Goal: Information Seeking & Learning: Learn about a topic

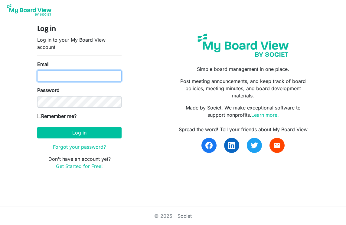
click at [64, 79] on input "Email" at bounding box center [79, 75] width 84 height 11
type input "electronics_technologist@yahoo.com"
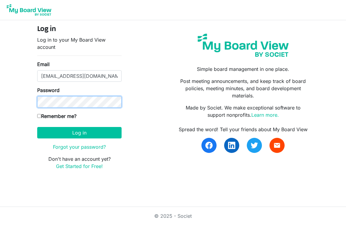
click at [37, 127] on button "Log in" at bounding box center [79, 132] width 84 height 11
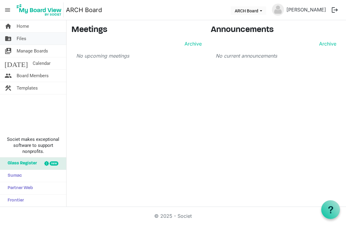
click at [24, 39] on span "Files" at bounding box center [22, 39] width 10 height 12
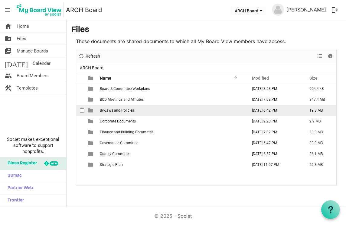
click at [125, 110] on span "By-Laws and Policies" at bounding box center [117, 110] width 34 height 4
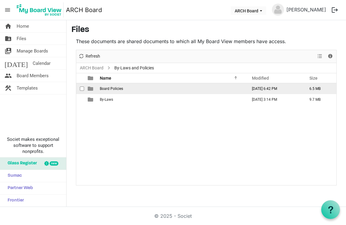
click at [115, 88] on span "Board Policies" at bounding box center [111, 89] width 23 height 4
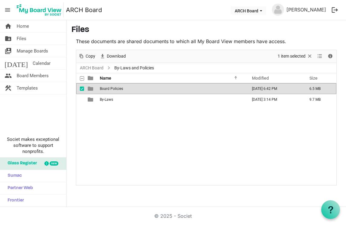
click at [115, 88] on span "Board Policies" at bounding box center [111, 89] width 23 height 4
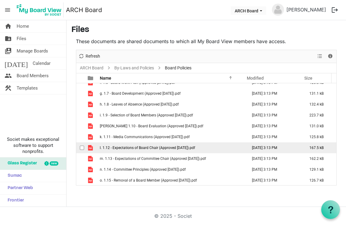
scroll to position [91, 0]
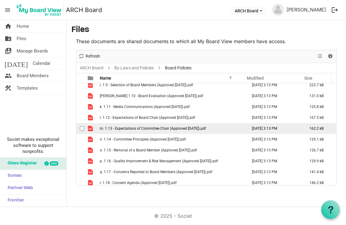
click at [145, 130] on span "m. 1.13 - Expectations of Committee Chair (Approved April 12, 2023).pdf" at bounding box center [153, 129] width 106 height 4
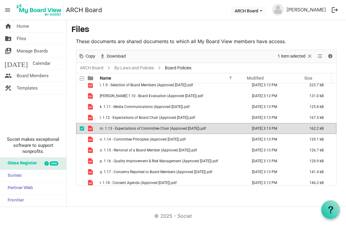
click at [145, 130] on span "m. 1.13 - Expectations of Committee Chair (Approved April 12, 2023).pdf" at bounding box center [153, 129] width 106 height 4
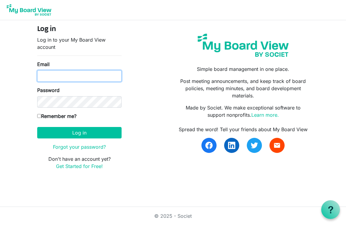
click at [85, 78] on input "Email" at bounding box center [79, 75] width 84 height 11
type input "electronics_technologist@yahoo.com"
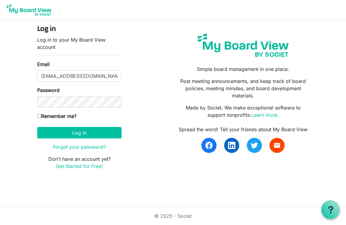
click at [37, 114] on input "Remember me?" at bounding box center [39, 116] width 4 height 4
checkbox input "true"
click at [37, 127] on button "Log in" at bounding box center [79, 132] width 84 height 11
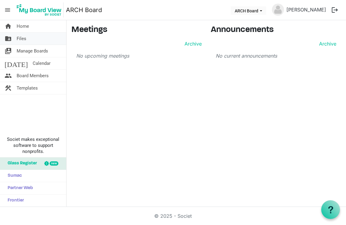
click at [27, 39] on link "folder_shared Files" at bounding box center [33, 39] width 66 height 12
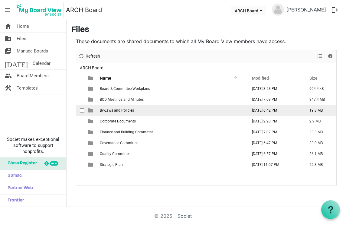
click at [125, 111] on span "By-Laws and Policies" at bounding box center [117, 110] width 34 height 4
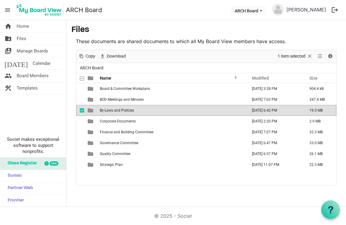
click at [125, 111] on span "By-Laws and Policies" at bounding box center [117, 110] width 34 height 4
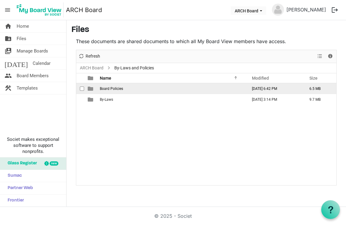
click at [112, 89] on span "Board Policies" at bounding box center [111, 89] width 23 height 4
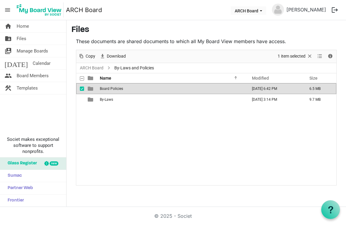
click at [112, 89] on span "Board Policies" at bounding box center [111, 89] width 23 height 4
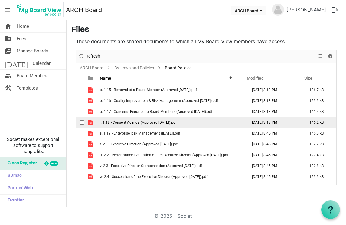
scroll to position [181, 0]
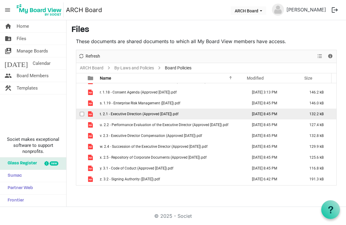
click at [130, 117] on td "t. 2.1 - Executive Direction (Approved June 8, 2022).pdf" at bounding box center [171, 114] width 147 height 11
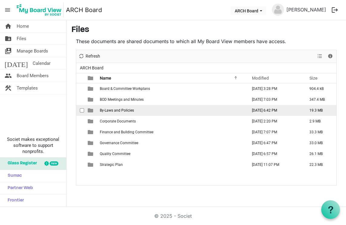
click at [118, 111] on span "By-Laws and Policies" at bounding box center [117, 110] width 34 height 4
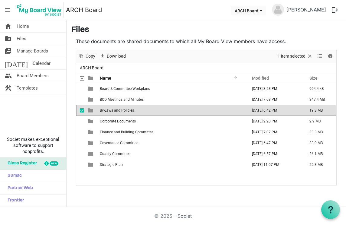
click at [118, 111] on span "By-Laws and Policies" at bounding box center [117, 110] width 34 height 4
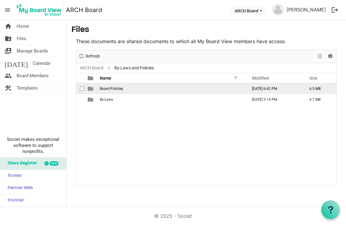
click at [118, 87] on span "Board Policies" at bounding box center [111, 89] width 23 height 4
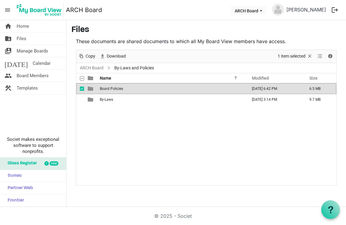
click at [118, 87] on span "Board Policies" at bounding box center [111, 89] width 23 height 4
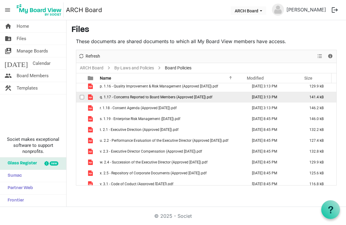
scroll to position [181, 0]
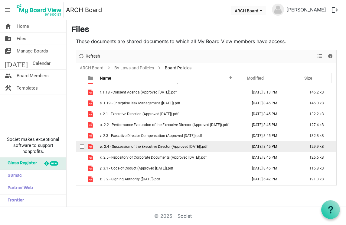
click at [150, 146] on span "w. 2.4 - Succession of the Executive Director (Approved June 8, 2022).pdf" at bounding box center [154, 147] width 108 height 4
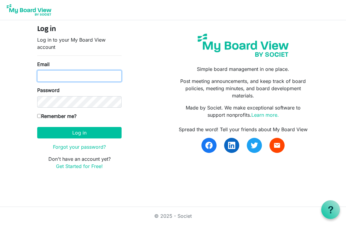
click at [95, 76] on input "Email" at bounding box center [79, 75] width 84 height 11
type input "[EMAIL_ADDRESS][DOMAIN_NAME]"
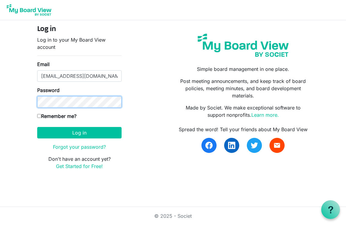
click at [37, 127] on button "Log in" at bounding box center [79, 132] width 84 height 11
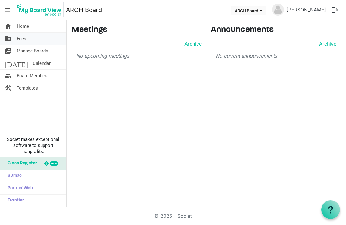
click at [26, 41] on link "folder_shared Files" at bounding box center [33, 39] width 66 height 12
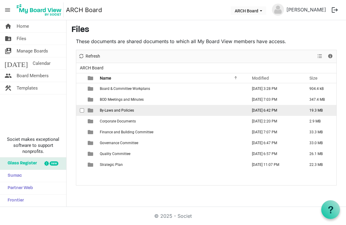
click at [125, 110] on span "By-Laws and Policies" at bounding box center [117, 110] width 34 height 4
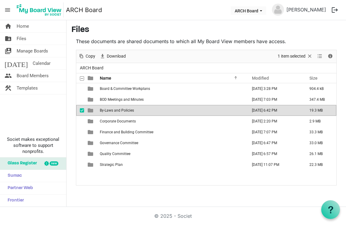
click at [125, 110] on span "By-Laws and Policies" at bounding box center [117, 110] width 34 height 4
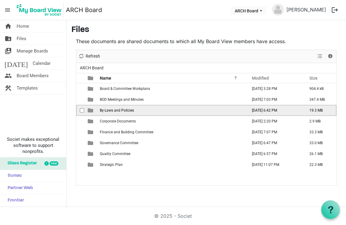
click at [125, 110] on span "By-Laws and Policies" at bounding box center [117, 110] width 34 height 4
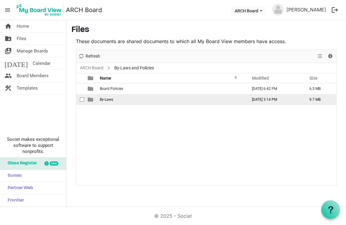
click at [108, 98] on span "By-Laws" at bounding box center [106, 100] width 13 height 4
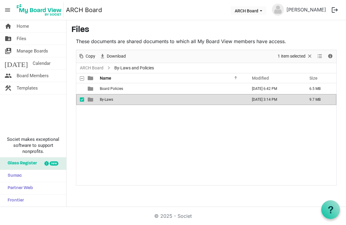
click at [108, 98] on span "By-Laws" at bounding box center [106, 100] width 13 height 4
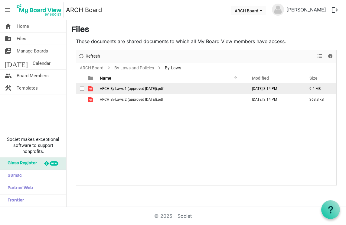
click at [111, 88] on span "ARCH By-Laws 1 (approved June 21, 2023).pdf" at bounding box center [131, 89] width 63 height 4
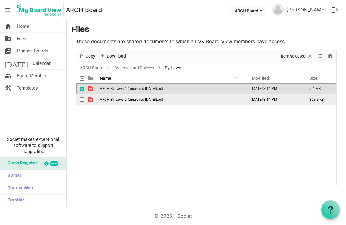
click at [120, 101] on span "ARCH By-Laws 2 (approved June 21, 2023).pdf" at bounding box center [131, 100] width 63 height 4
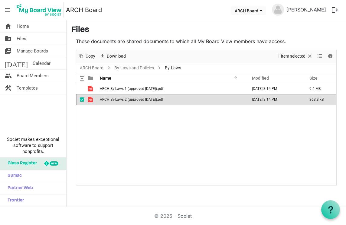
click at [120, 101] on span "ARCH By-Laws 2 (approved June 21, 2023).pdf" at bounding box center [131, 100] width 63 height 4
click at [15, 39] on link "folder_shared Files" at bounding box center [33, 39] width 66 height 12
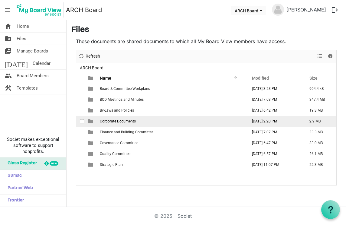
click at [113, 120] on span "Corporate Documents" at bounding box center [118, 121] width 36 height 4
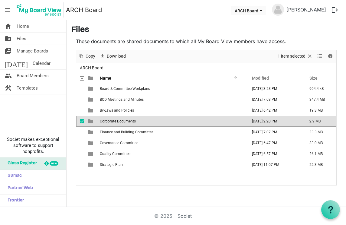
click at [113, 120] on span "Corporate Documents" at bounding box center [118, 121] width 36 height 4
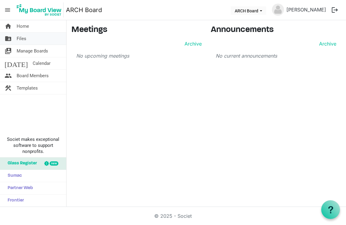
click at [24, 38] on span "Files" at bounding box center [22, 39] width 10 height 12
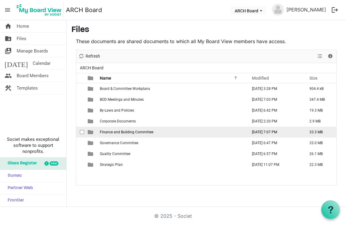
click at [121, 137] on td "Finance and Building Committee" at bounding box center [171, 132] width 147 height 11
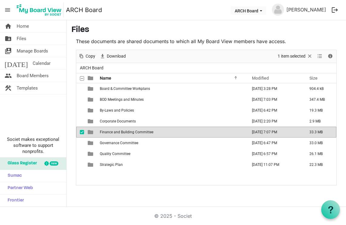
click at [121, 137] on td "Finance and Building Committee" at bounding box center [171, 132] width 147 height 11
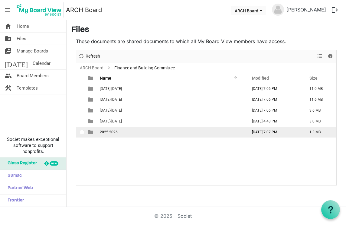
click at [113, 132] on span "2025 2026" at bounding box center [109, 132] width 18 height 4
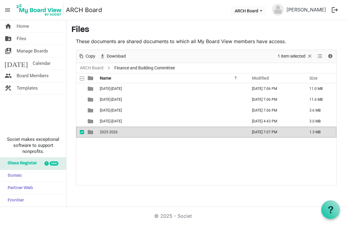
click at [113, 132] on span "2025 2026" at bounding box center [109, 132] width 18 height 4
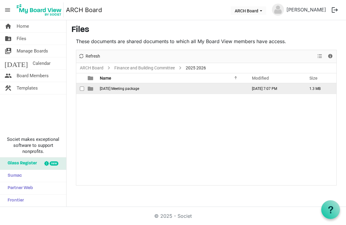
click at [123, 89] on span "2025 06 03 Meeting package" at bounding box center [119, 89] width 39 height 4
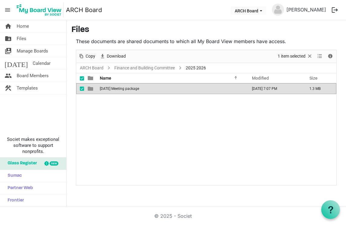
click at [123, 89] on span "2025 06 03 Meeting package" at bounding box center [119, 89] width 39 height 4
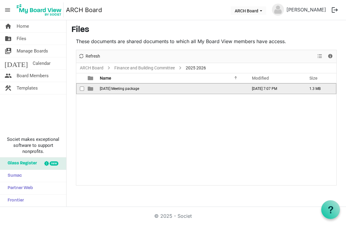
click at [123, 89] on span "2025 06 03 Meeting package" at bounding box center [119, 89] width 39 height 4
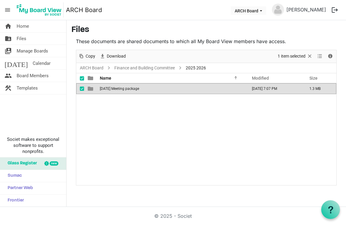
click at [129, 87] on span "2025 06 03 Meeting package" at bounding box center [119, 89] width 39 height 4
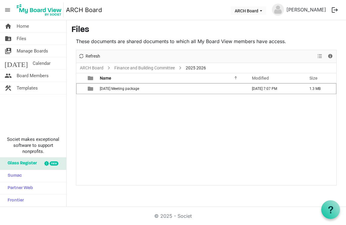
click at [128, 87] on span "2025 06 03 Meeting package" at bounding box center [119, 89] width 39 height 4
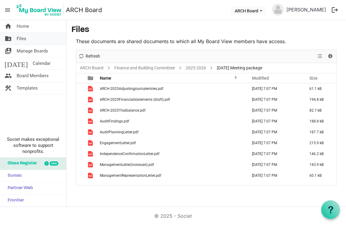
click at [29, 38] on link "folder_shared Files" at bounding box center [33, 39] width 66 height 12
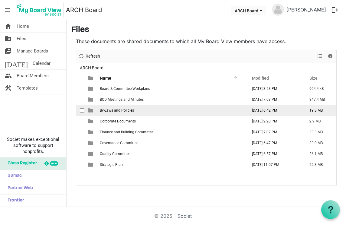
click at [124, 113] on td "By-Laws and Policies" at bounding box center [171, 110] width 147 height 11
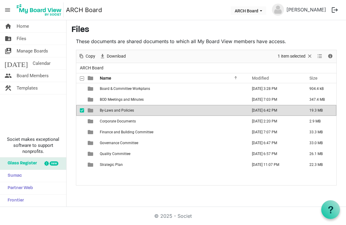
click at [124, 113] on td "By-Laws and Policies" at bounding box center [171, 110] width 147 height 11
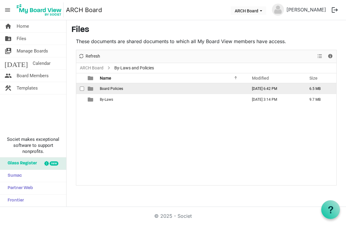
click at [115, 90] on span "Board Policies" at bounding box center [111, 89] width 23 height 4
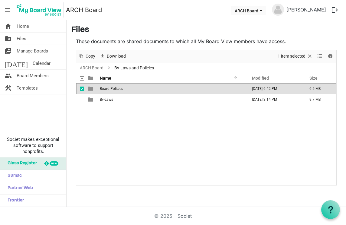
click at [115, 90] on span "Board Policies" at bounding box center [111, 89] width 23 height 4
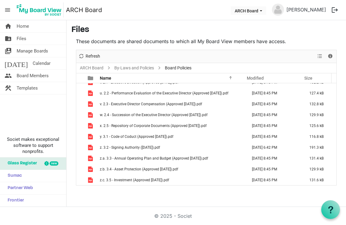
scroll to position [213, 0]
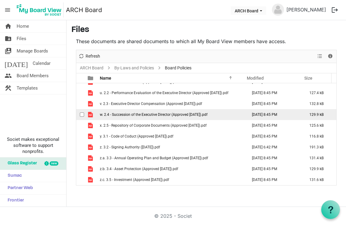
click at [139, 116] on span "w. 2.4 - Succession of the Executive Director (Approved [DATE]).pdf" at bounding box center [154, 115] width 108 height 4
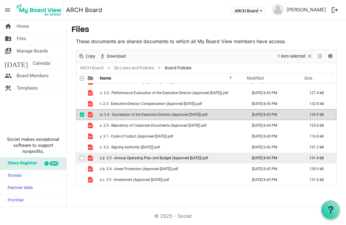
scroll to position [183, 0]
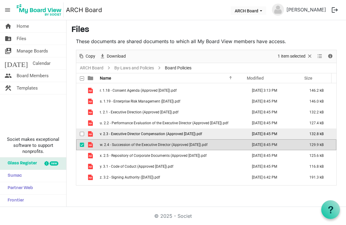
click at [140, 135] on span "v. 2.3 - Executive Director Compensation (Approved June 8, 2022).pdf" at bounding box center [151, 134] width 102 height 4
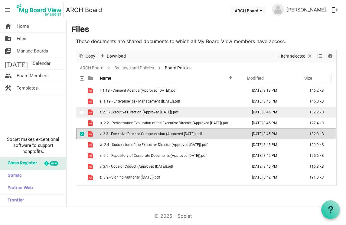
click at [135, 114] on td "t. 2.1 - Executive Direction (Approved June 8, 2022).pdf" at bounding box center [171, 112] width 147 height 11
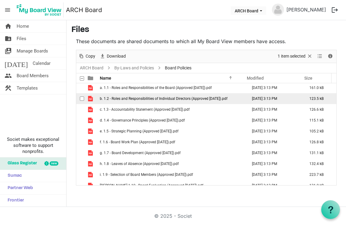
scroll to position [0, 0]
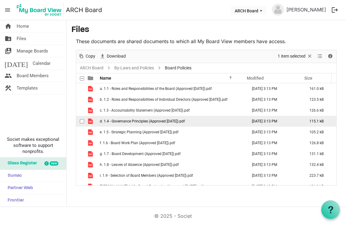
click at [127, 121] on span "d. 1.4 - Governance Principles (Approved April 12, 2023).pdf" at bounding box center [142, 121] width 85 height 4
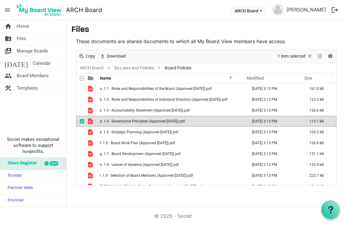
click at [127, 121] on span "d. 1.4 - Governance Principles (Approved April 12, 2023).pdf" at bounding box center [142, 121] width 85 height 4
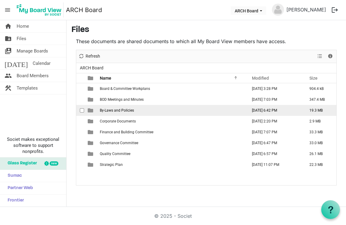
click at [114, 110] on span "By-Laws and Policies" at bounding box center [117, 110] width 34 height 4
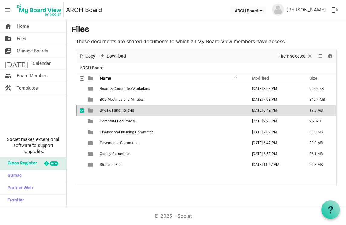
click at [114, 110] on span "By-Laws and Policies" at bounding box center [117, 110] width 34 height 4
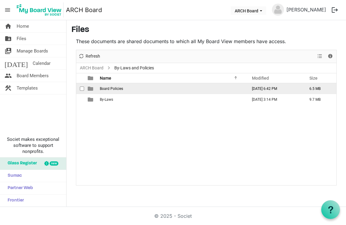
click at [110, 87] on span "Board Policies" at bounding box center [111, 89] width 23 height 4
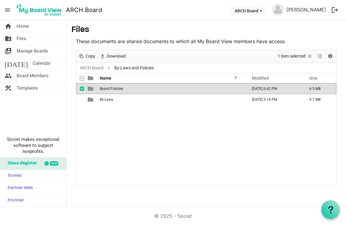
click at [110, 87] on span "Board Policies" at bounding box center [111, 89] width 23 height 4
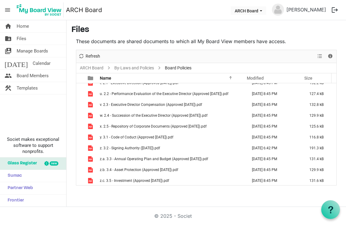
scroll to position [213, 0]
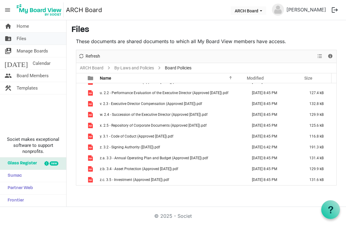
click at [22, 38] on span "Files" at bounding box center [22, 39] width 10 height 12
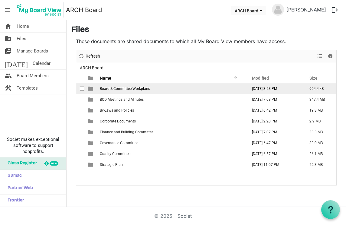
click at [126, 91] on td "Board & Committee Workplans" at bounding box center [171, 88] width 147 height 11
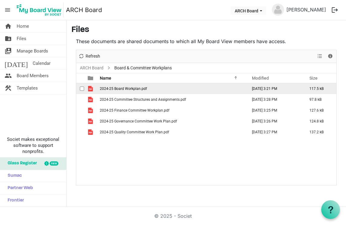
click at [126, 91] on td "2024-25 Board Workplan.pdf" at bounding box center [171, 88] width 147 height 11
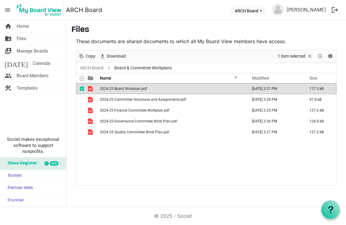
click at [126, 91] on td "2024-25 Board Workplan.pdf" at bounding box center [171, 88] width 147 height 11
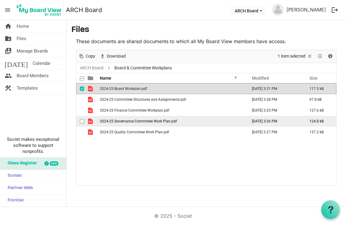
click at [225, 122] on td "2024-25 Governance Committee Work Plan.pdf" at bounding box center [171, 121] width 147 height 11
